Goal: Information Seeking & Learning: Learn about a topic

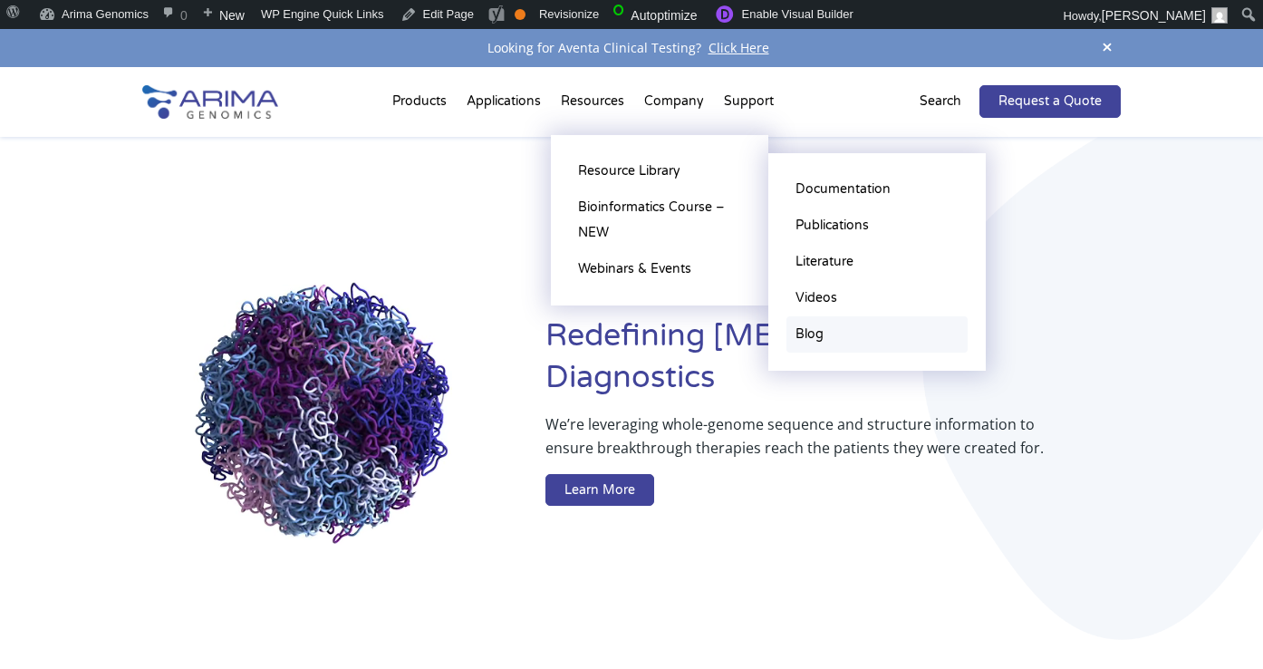
click at [818, 324] on link "Blog" at bounding box center [876, 334] width 181 height 36
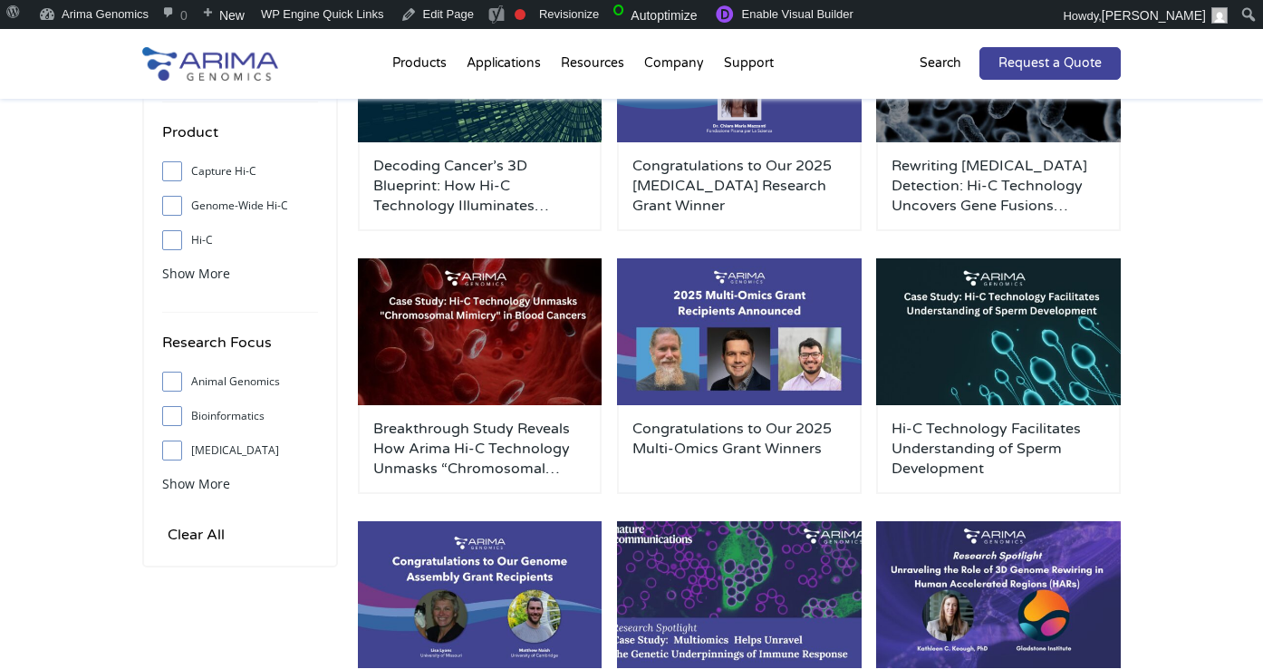
scroll to position [404, 0]
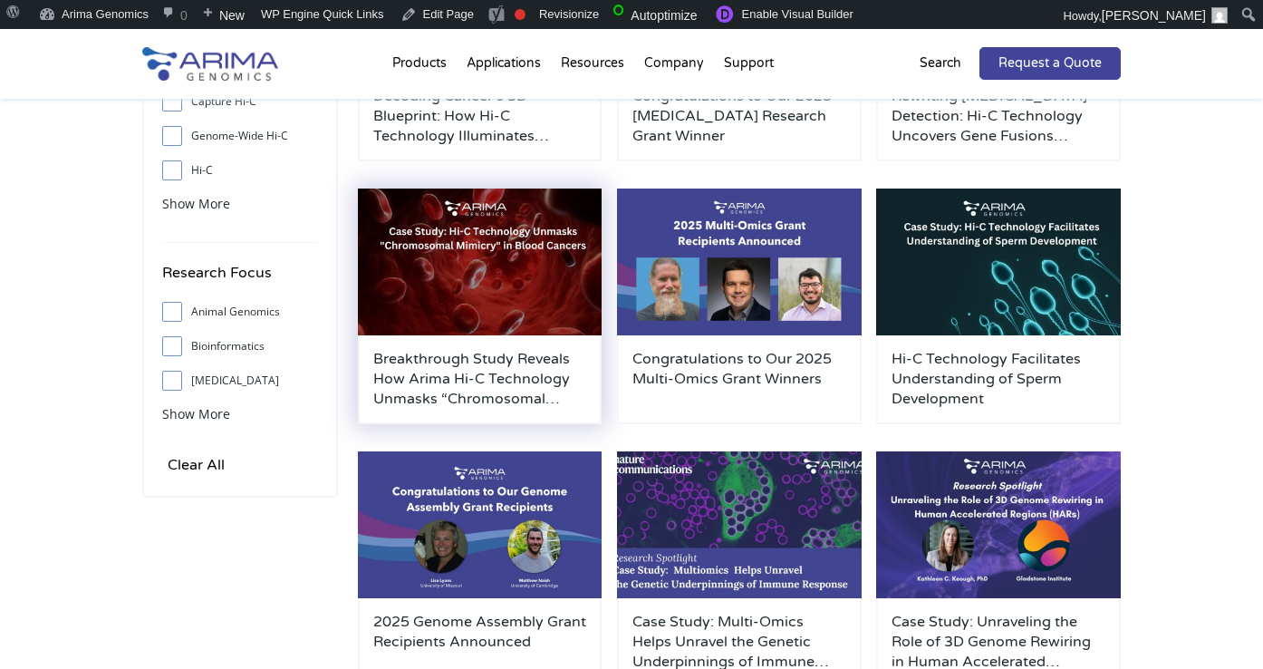
click at [551, 329] on img at bounding box center [480, 261] width 245 height 147
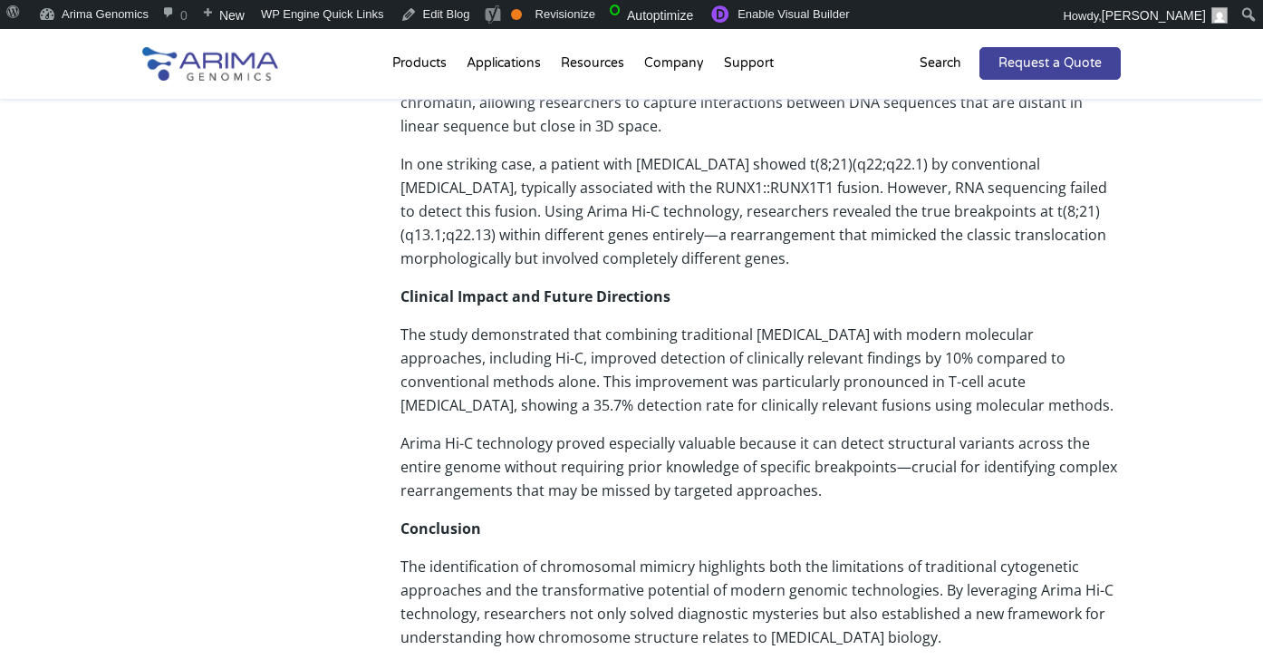
scroll to position [697, 0]
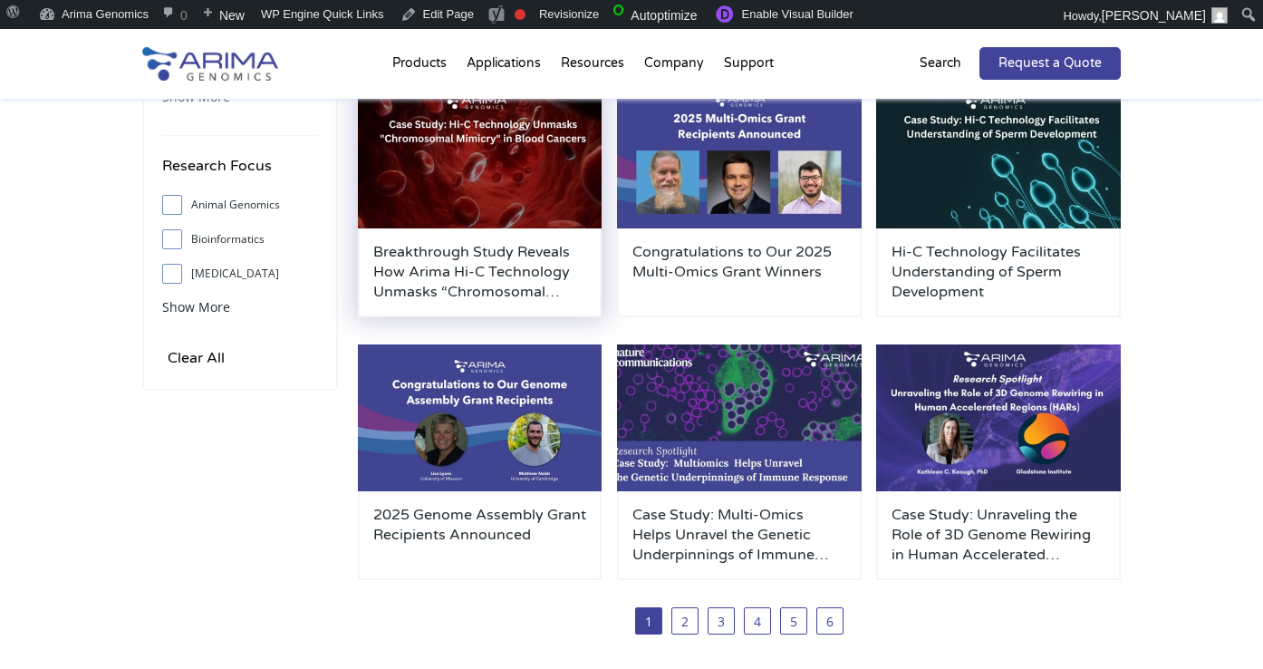
scroll to position [513, 0]
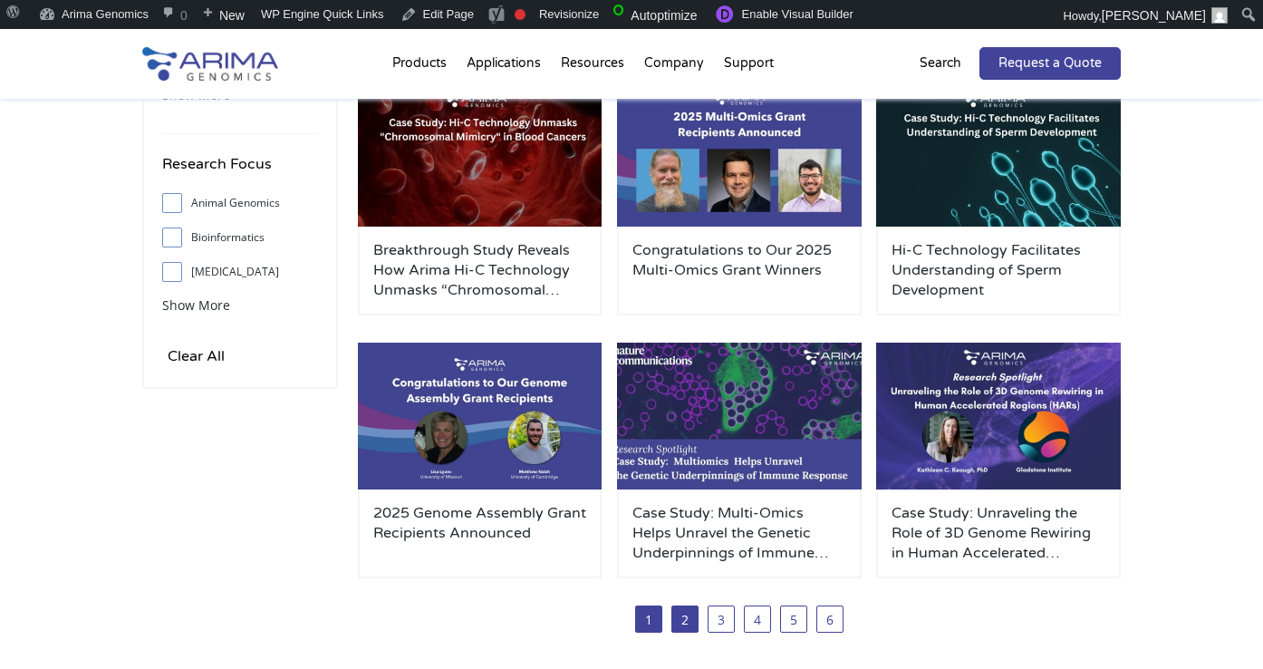
click at [692, 610] on link "2" at bounding box center [684, 618] width 27 height 27
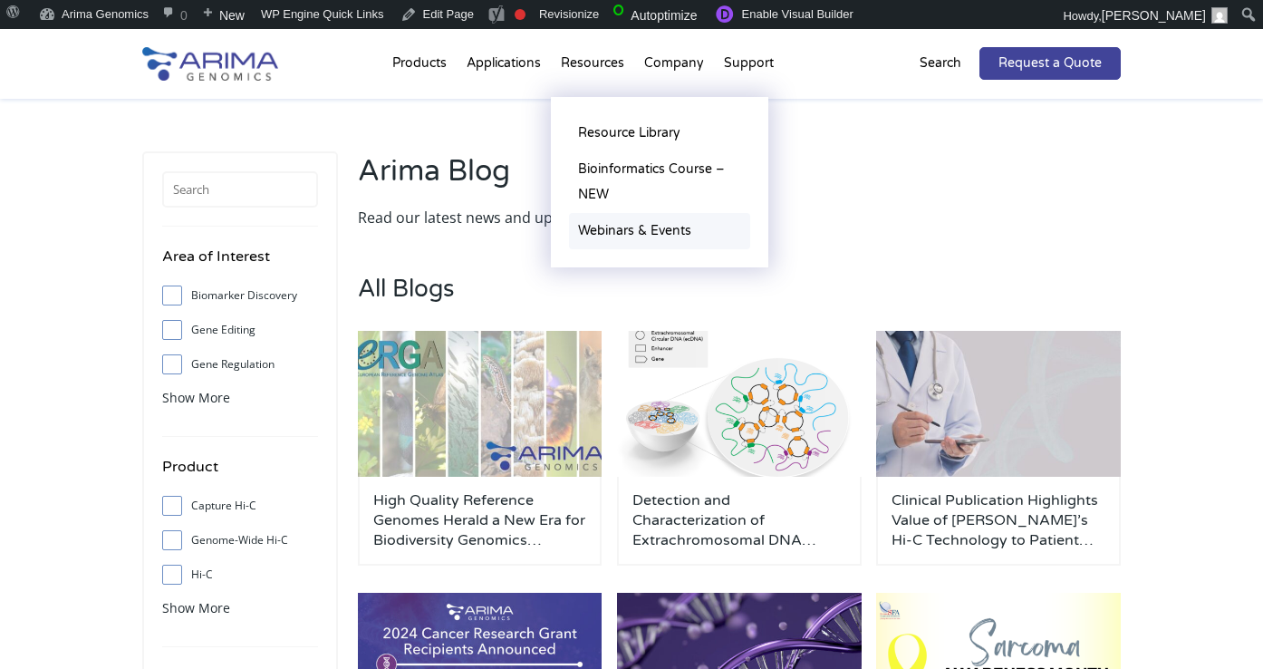
click at [632, 229] on link "Webinars & Events" at bounding box center [659, 231] width 181 height 36
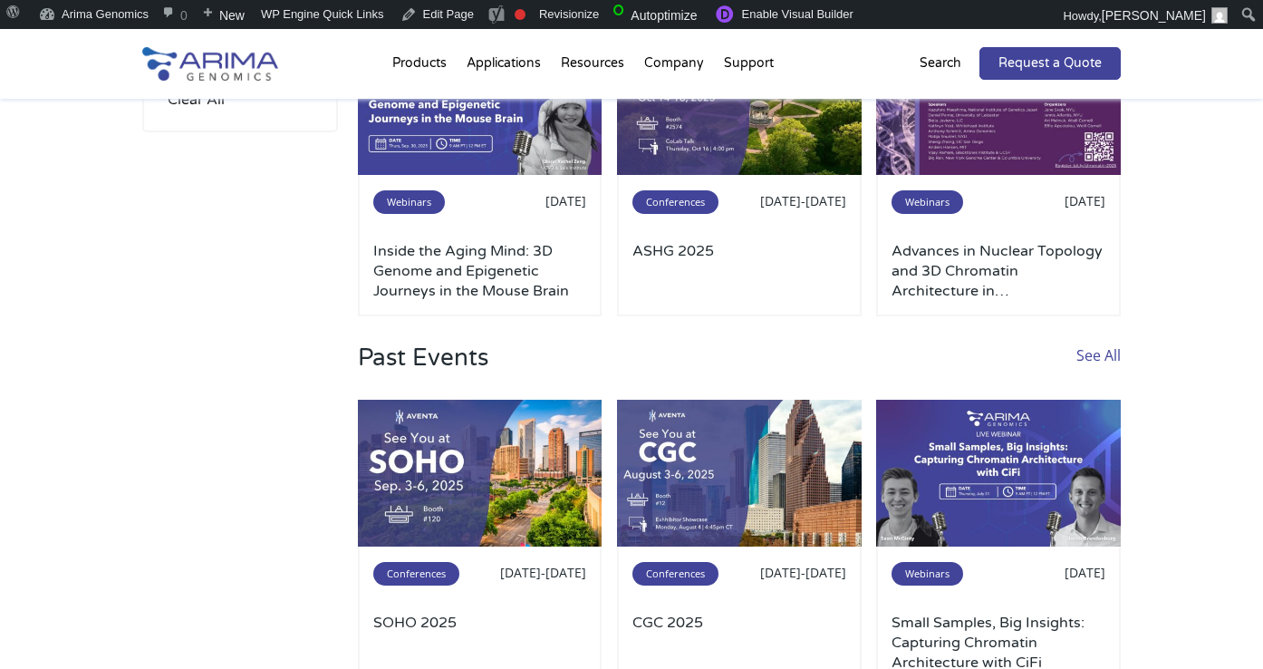
scroll to position [330, 0]
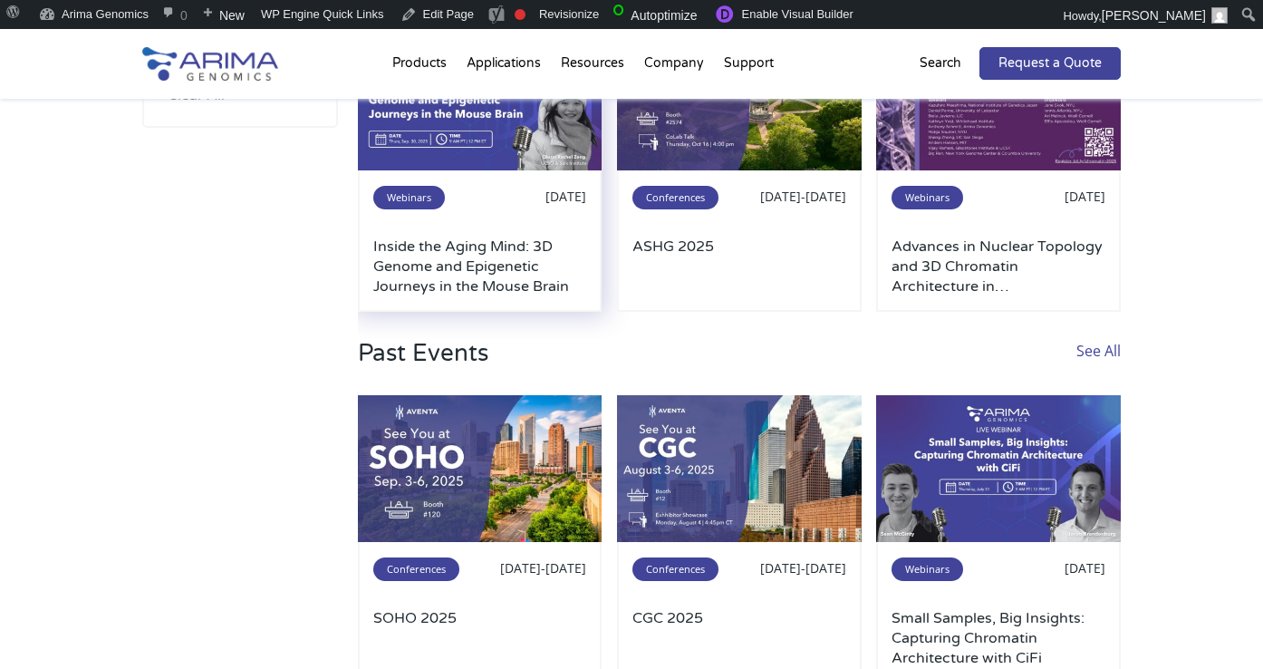
click at [479, 133] on img at bounding box center [480, 97] width 245 height 147
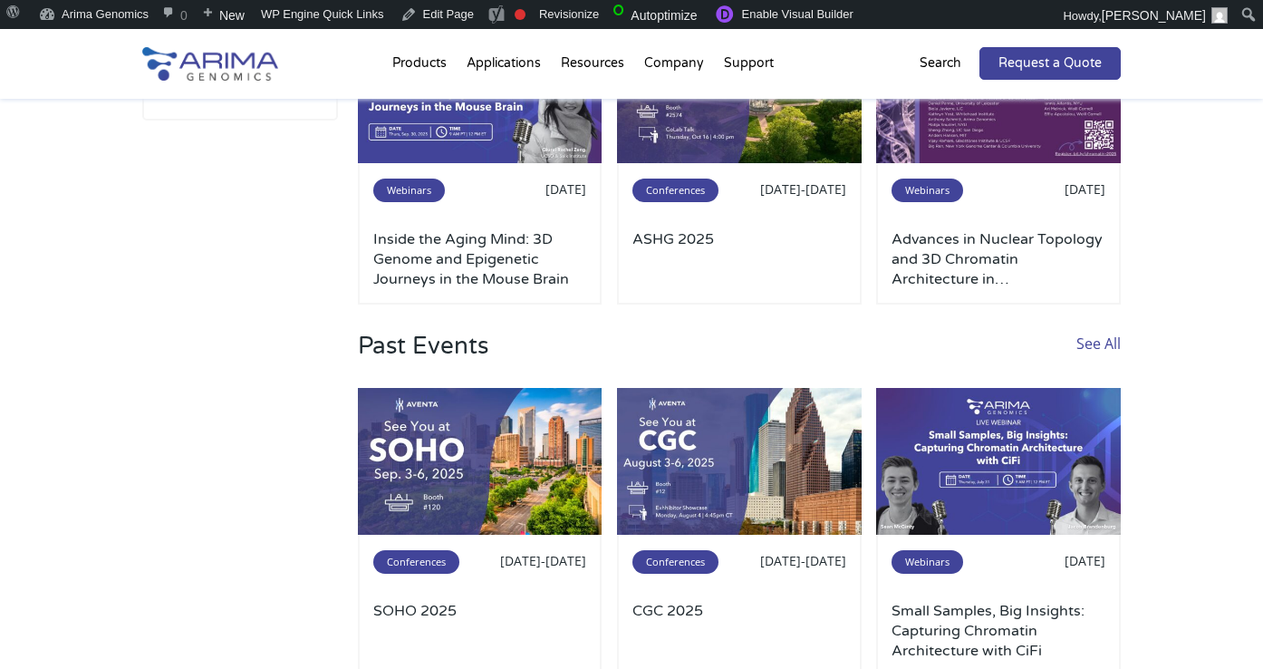
click at [1092, 339] on link "See All" at bounding box center [1098, 360] width 44 height 56
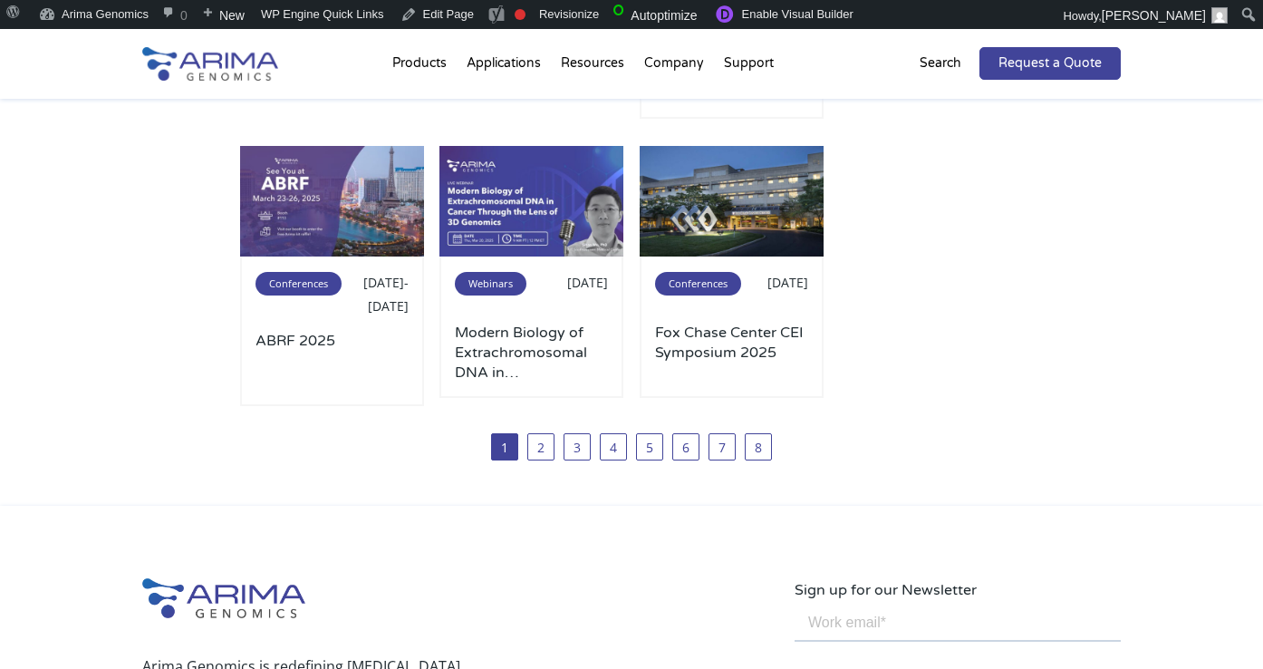
scroll to position [966, 0]
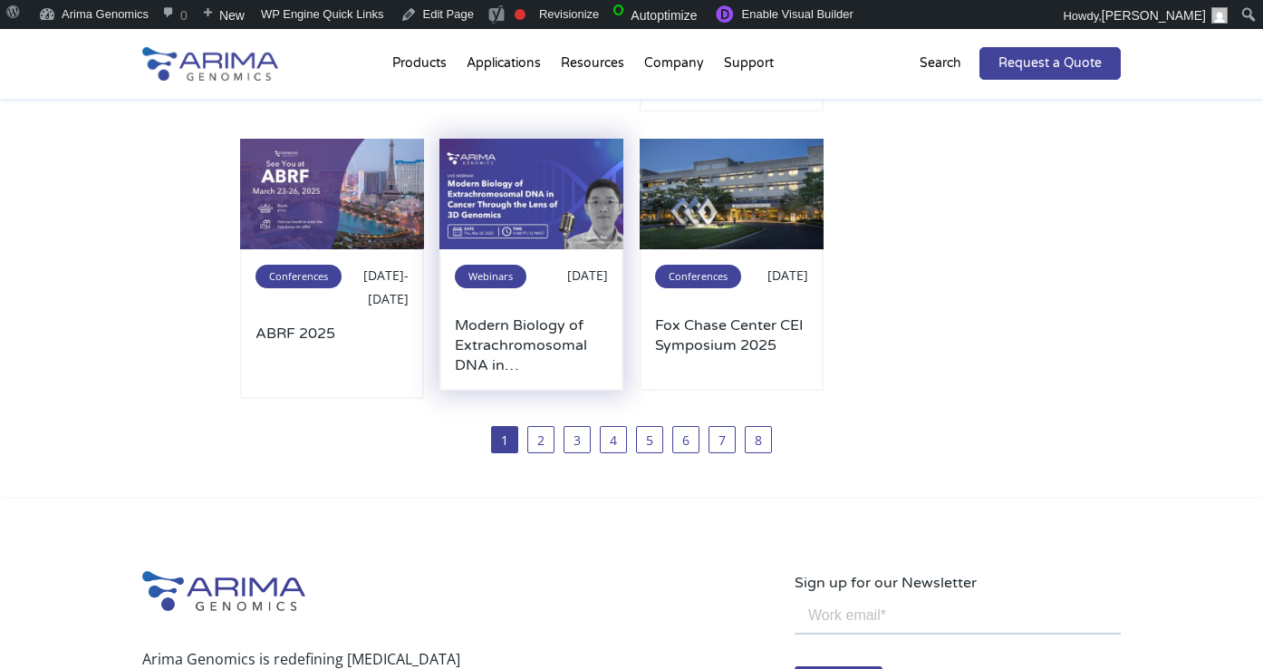
click at [550, 233] on img at bounding box center [531, 194] width 184 height 111
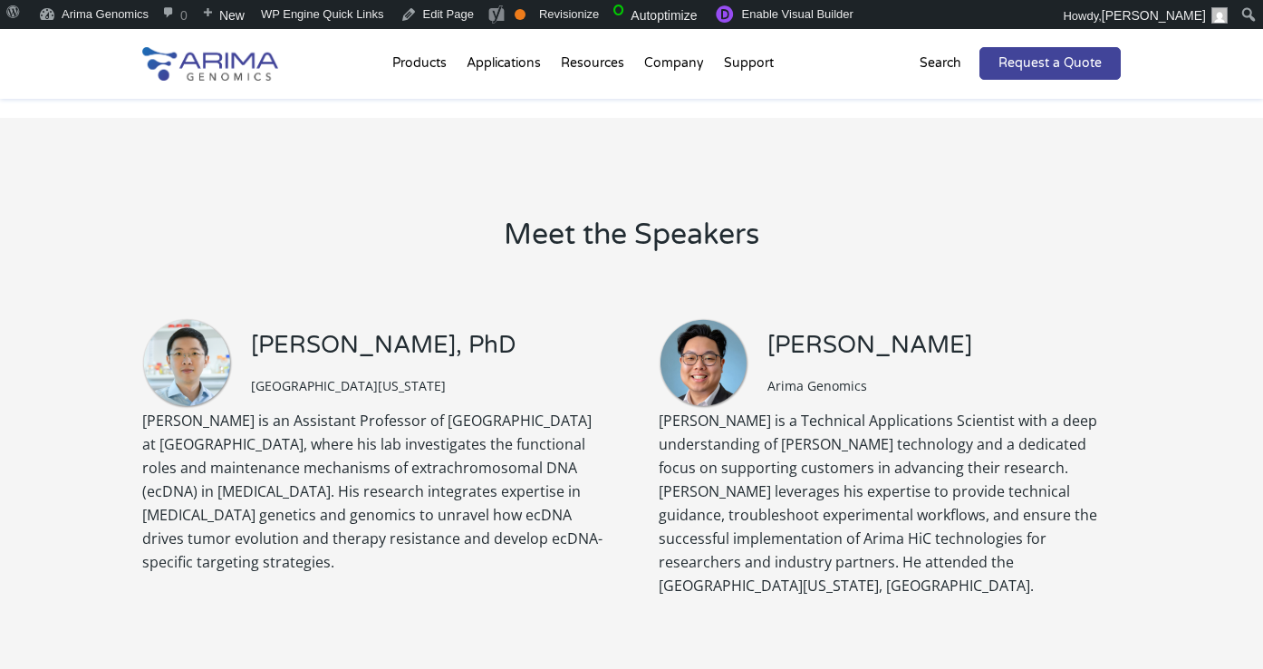
scroll to position [1518, 0]
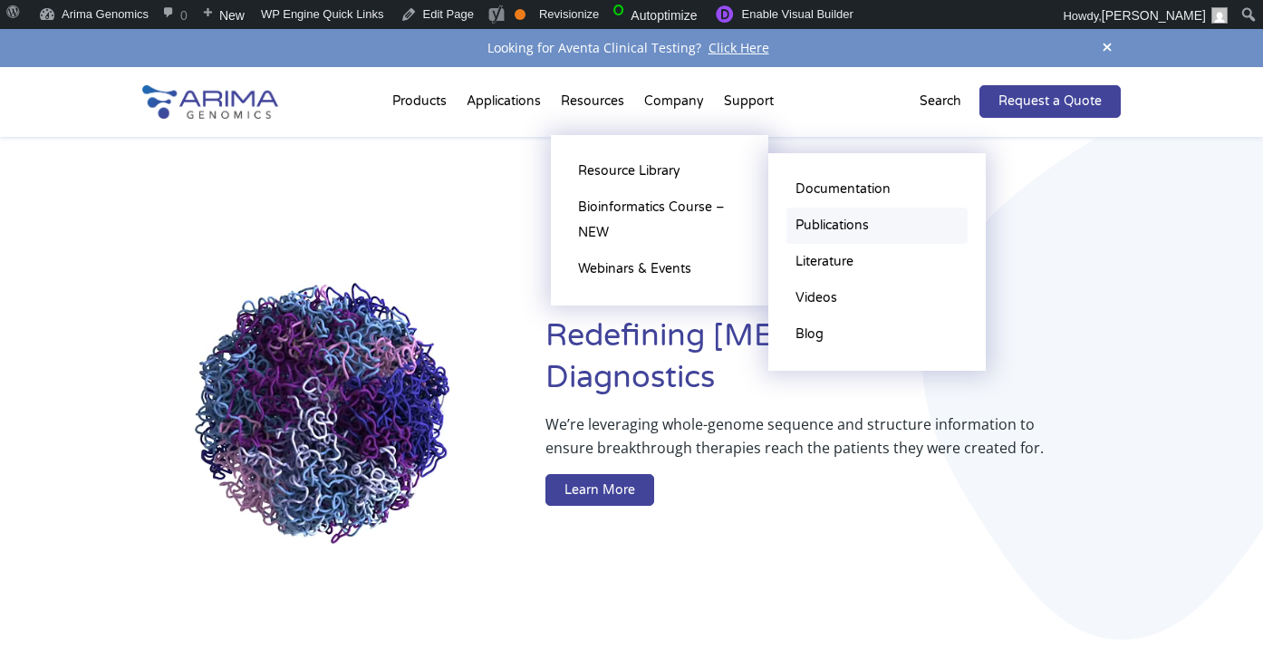
click at [802, 236] on link "Publications" at bounding box center [876, 225] width 181 height 36
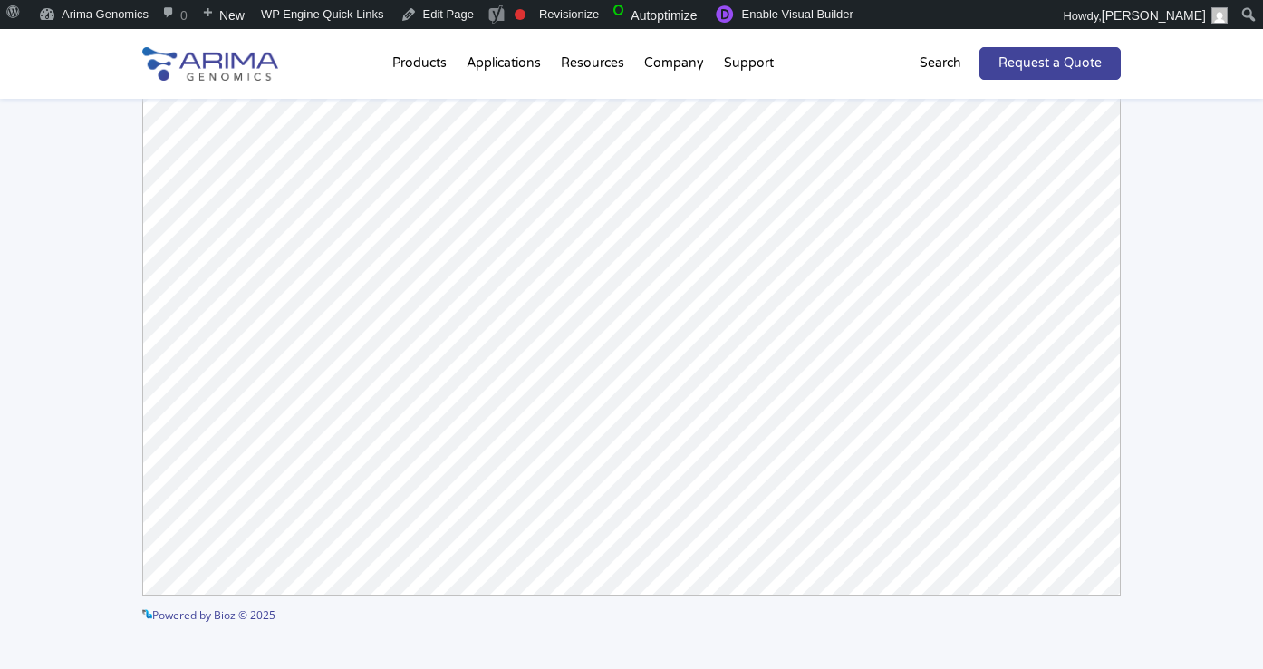
scroll to position [495, 0]
